Goal: Task Accomplishment & Management: Manage account settings

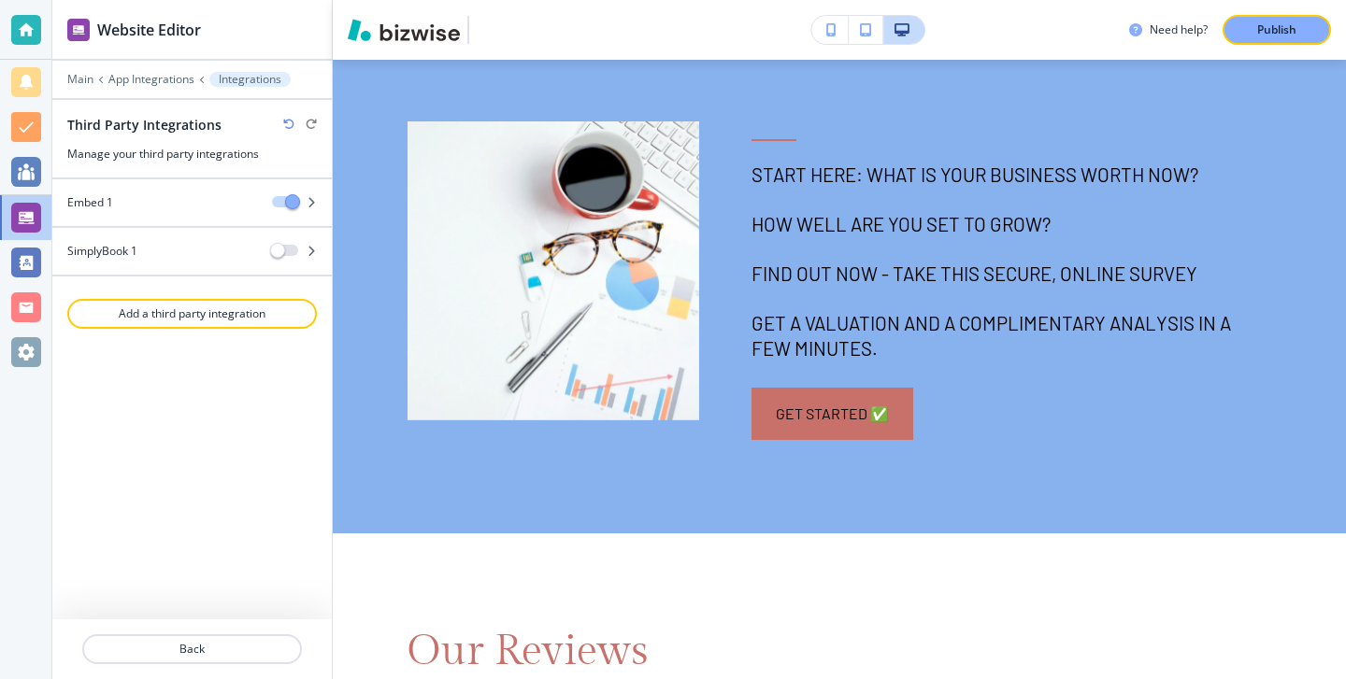
scroll to position [12252, 0]
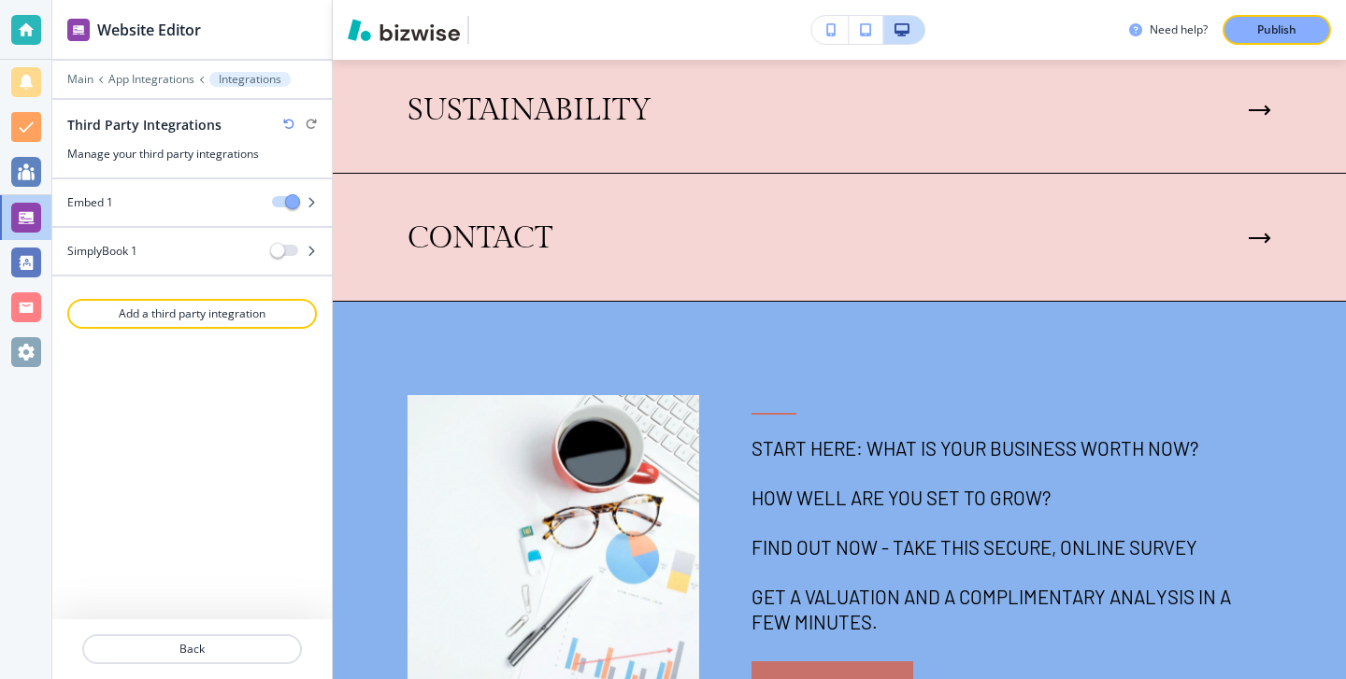
click at [33, 27] on div at bounding box center [26, 30] width 30 height 30
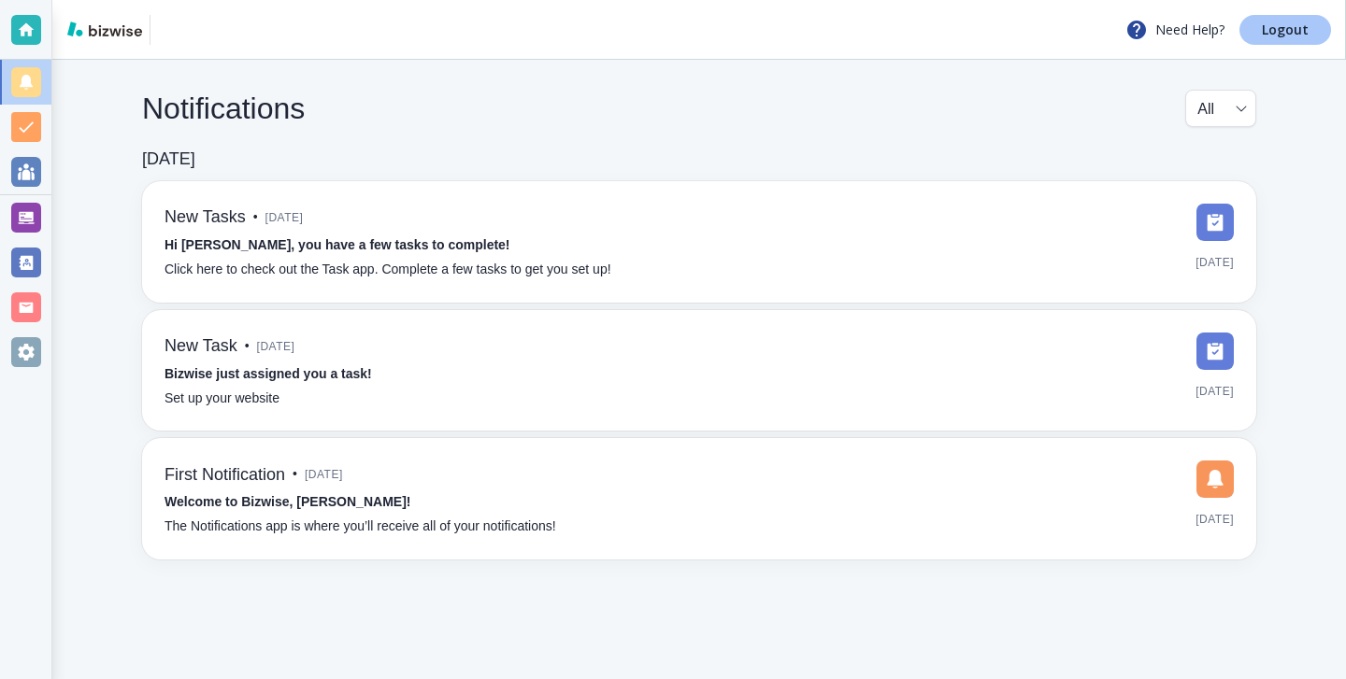
click at [1294, 23] on p "Logout" at bounding box center [1285, 29] width 47 height 13
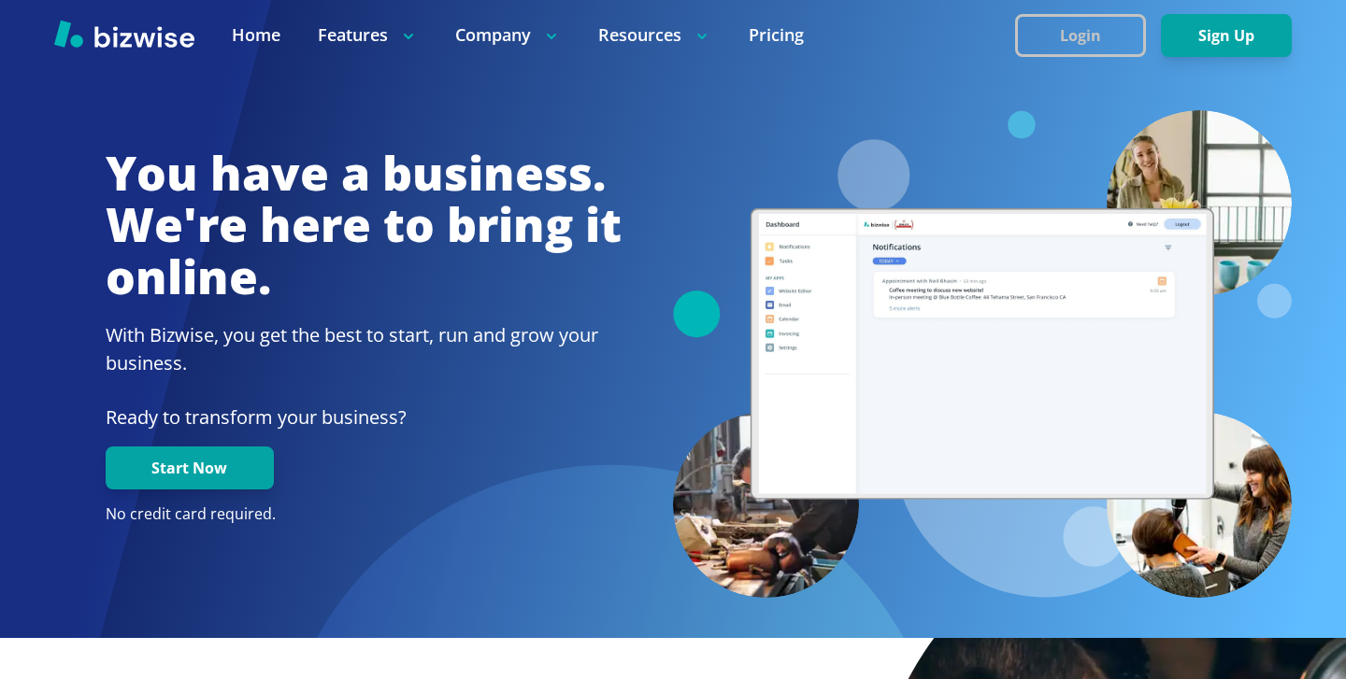
click at [1047, 34] on button "Login" at bounding box center [1080, 35] width 131 height 43
